Goal: Information Seeking & Learning: Learn about a topic

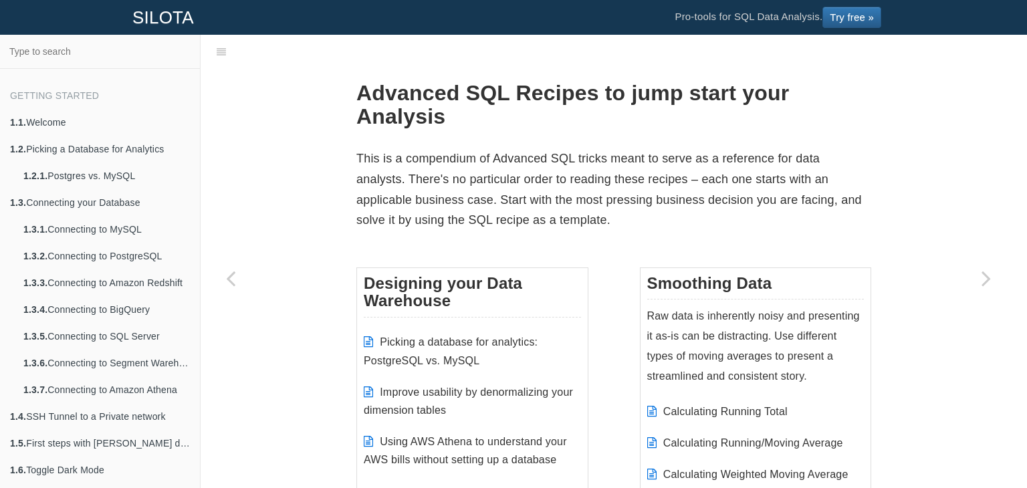
click at [487, 148] on p "This is a compendium of Advanced SQL tricks meant to serve as a reference for d…" at bounding box center [613, 189] width 515 height 82
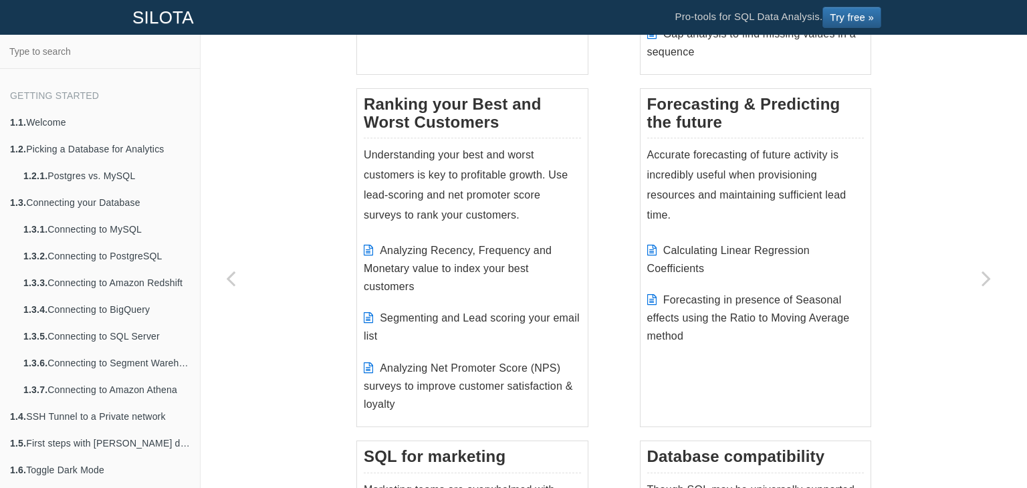
scroll to position [1343, 0]
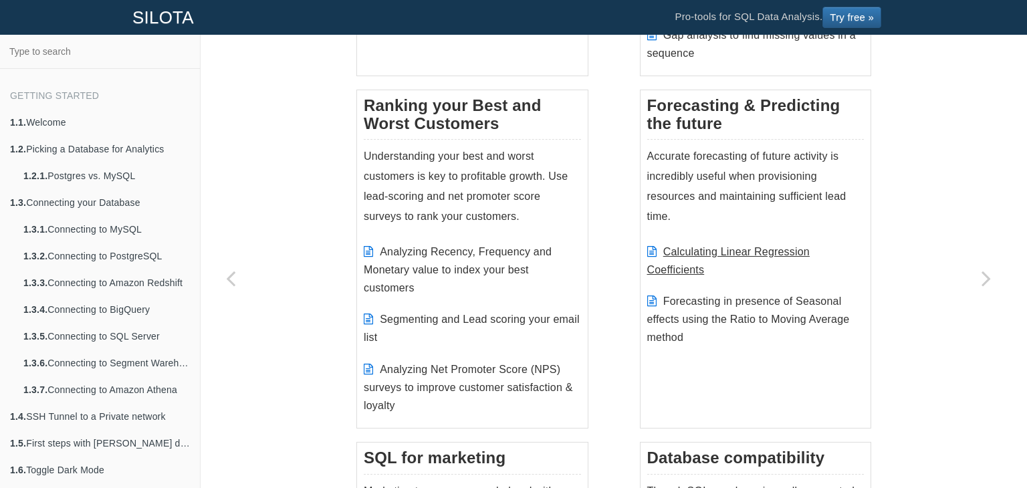
click at [672, 265] on link "Calculating Linear Regression Coefficients" at bounding box center [728, 260] width 162 height 29
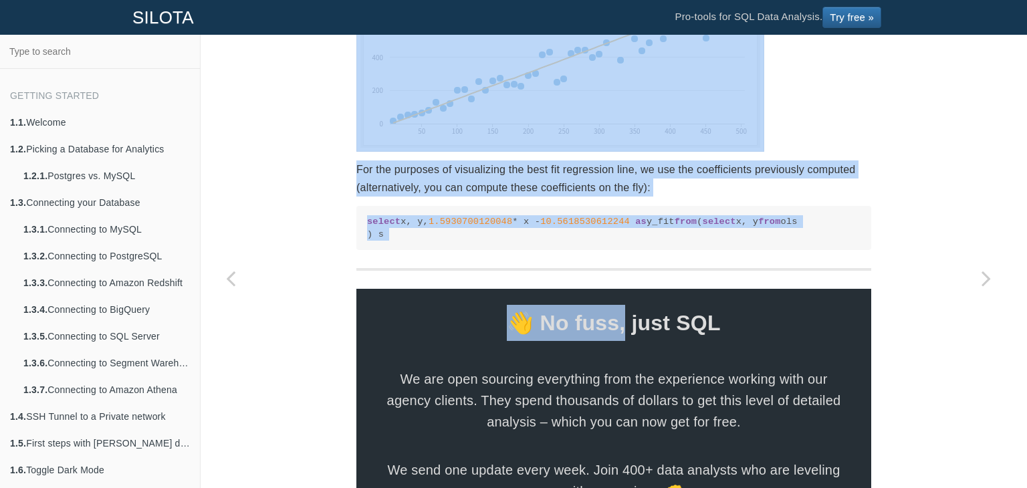
scroll to position [2013, 0]
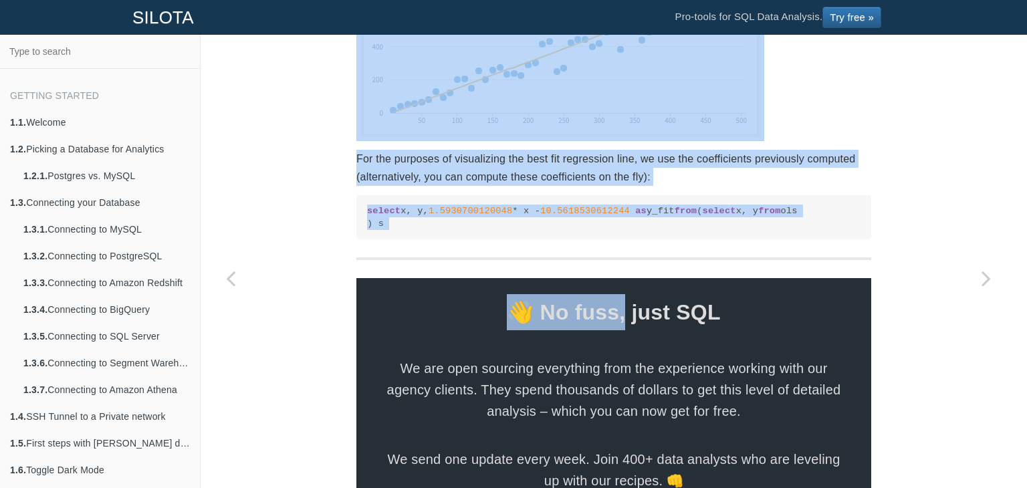
drag, startPoint x: 345, startPoint y: 151, endPoint x: 628, endPoint y: 412, distance: 385.0
copy section "Calculating Linear Regression Coefficients in SQL Regression is an incredibly p…"
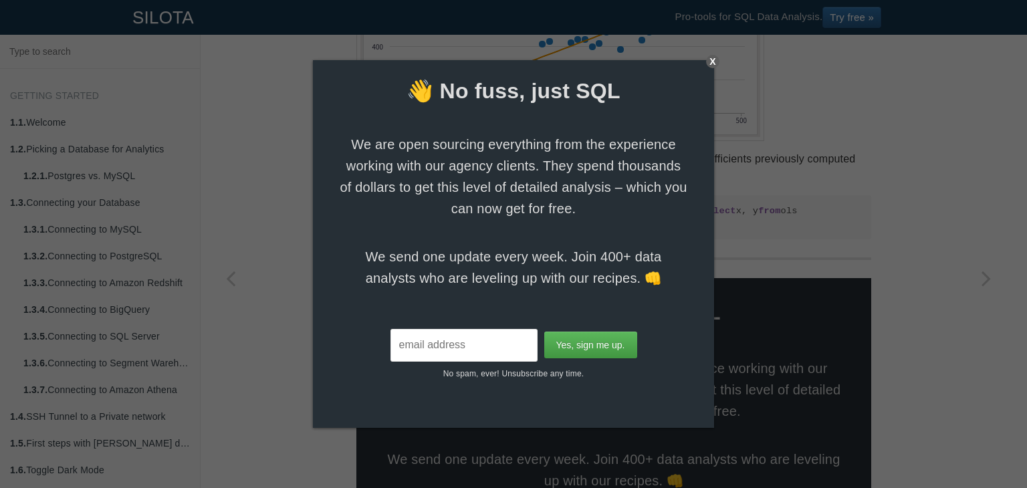
click at [717, 62] on div "X" at bounding box center [712, 61] width 13 height 13
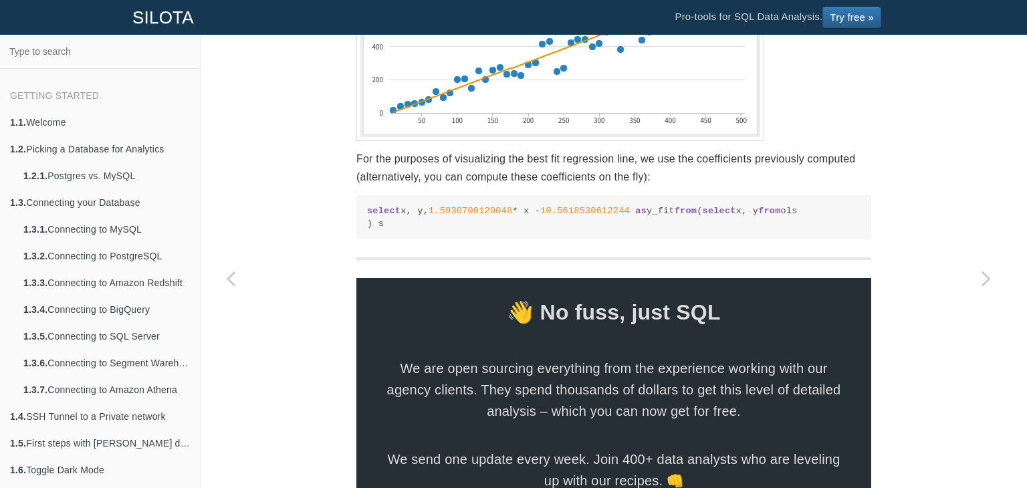
click at [527, 141] on img at bounding box center [560, 31] width 408 height 219
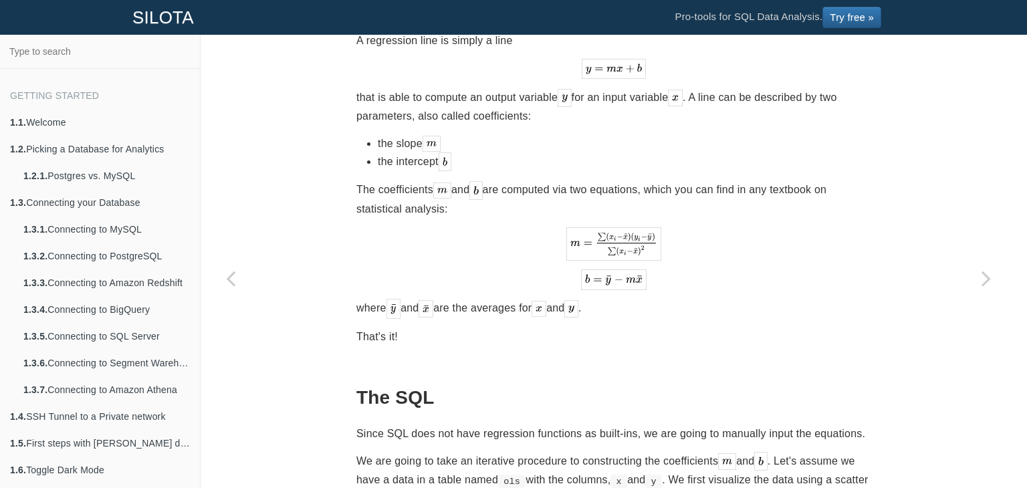
scroll to position [489, 0]
